Goal: Task Accomplishment & Management: Use online tool/utility

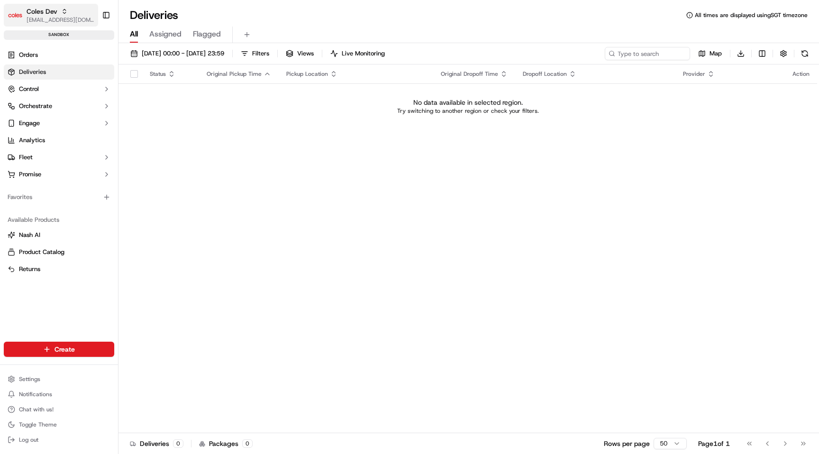
click at [76, 19] on span "[EMAIL_ADDRESS][DOMAIN_NAME]" at bounding box center [61, 20] width 68 height 8
type input "coles sit"
click at [137, 46] on span "Coles SIT" at bounding box center [134, 49] width 26 height 9
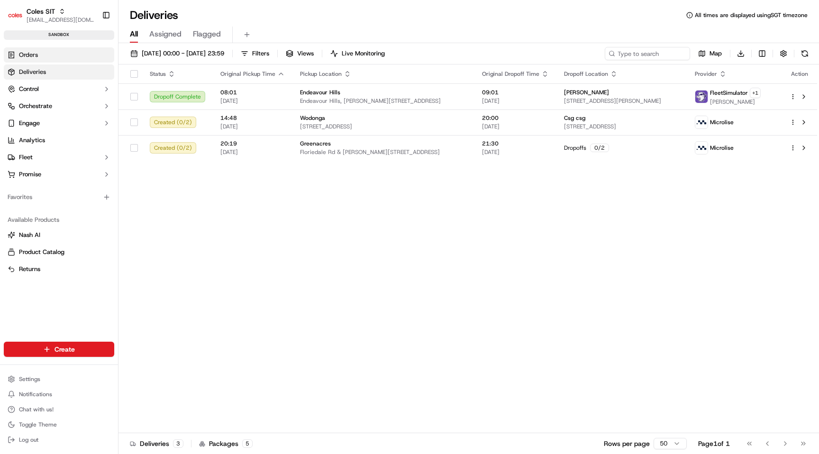
click at [77, 57] on link "Orders" at bounding box center [59, 54] width 110 height 15
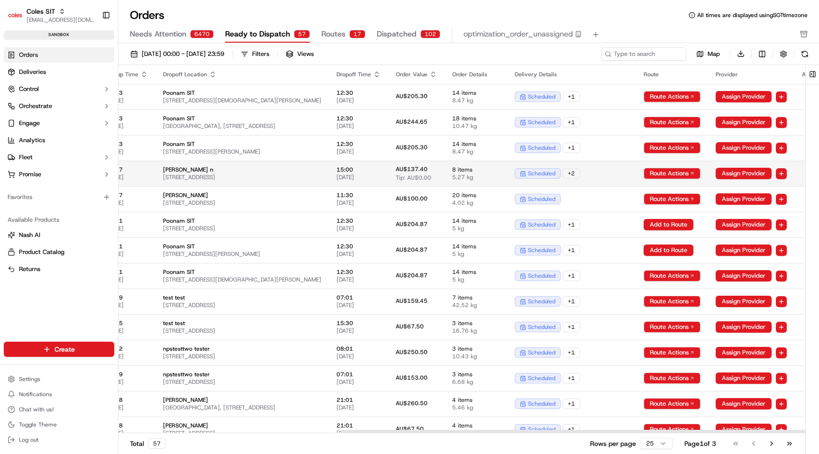
scroll to position [0, 329]
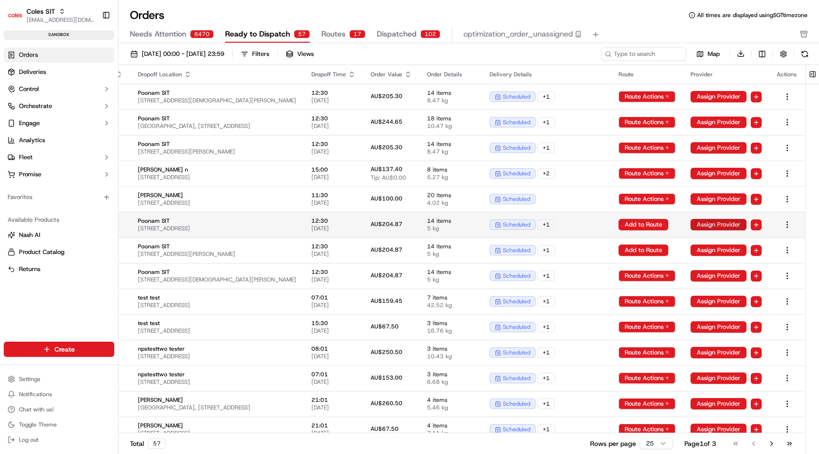
click at [716, 225] on button "Assign Provider" at bounding box center [719, 224] width 56 height 11
click at [734, 227] on button "Assign Provider" at bounding box center [719, 224] width 56 height 11
